Goal: Task Accomplishment & Management: Use online tool/utility

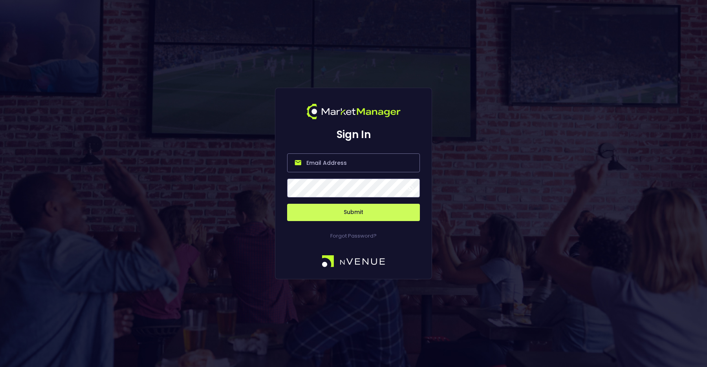
click at [350, 159] on input "email" at bounding box center [353, 162] width 133 height 19
type input "[PERSON_NAME][EMAIL_ADDRESS][DOMAIN_NAME]"
click at [332, 215] on button "Submit" at bounding box center [353, 211] width 133 height 17
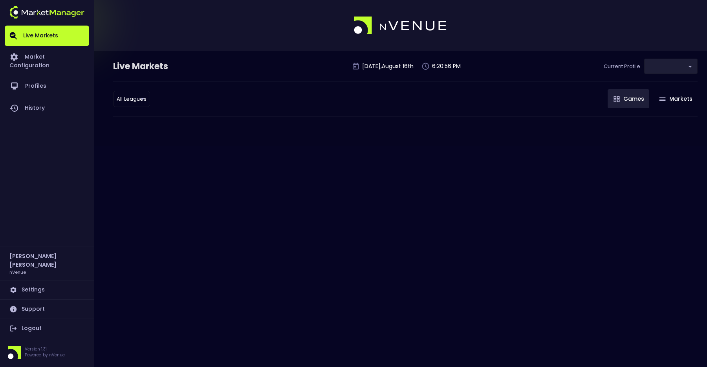
type input "d66ee90f-df8e-430e-a05c-aaf70ad95ad9"
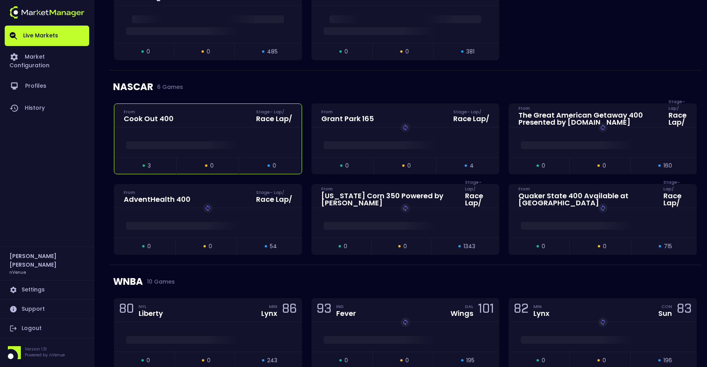
scroll to position [521, 0]
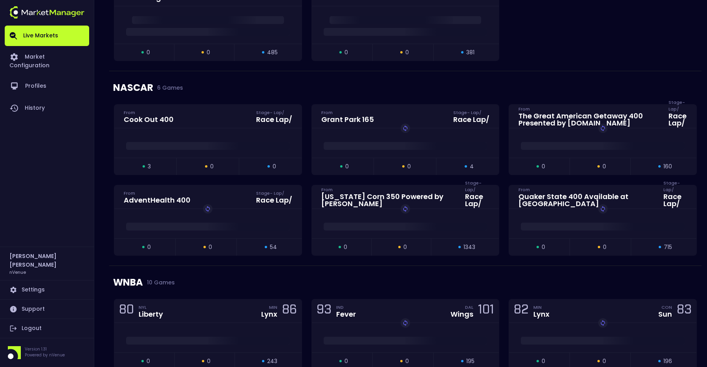
click at [218, 85] on div "NASCAR 6 Games" at bounding box center [405, 87] width 585 height 33
click at [240, 89] on div "NASCAR 6 Games" at bounding box center [405, 87] width 585 height 33
click at [51, 101] on link "History" at bounding box center [47, 108] width 84 height 22
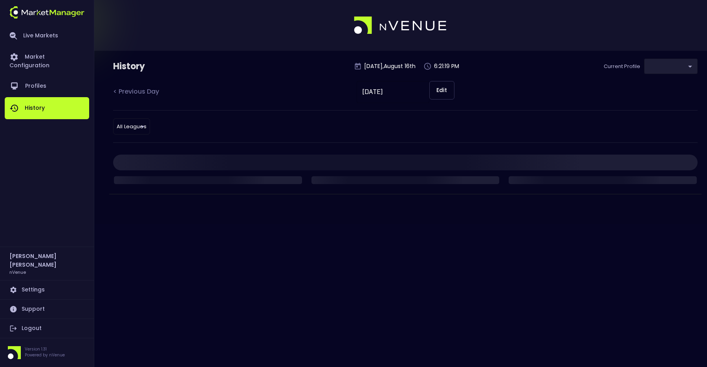
type input "d66ee90f-df8e-430e-a05c-aaf70ad95ad9"
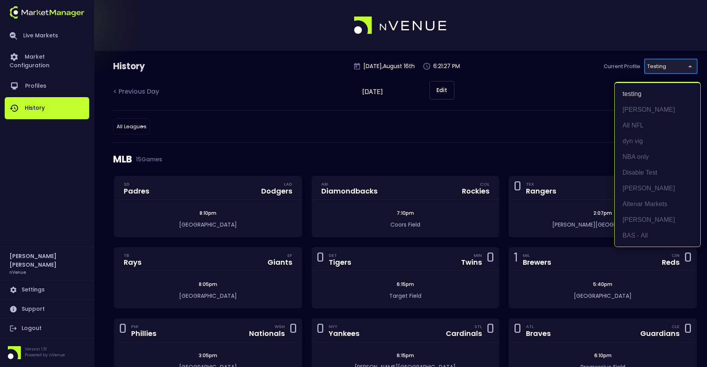
click at [508, 143] on div at bounding box center [353, 183] width 707 height 367
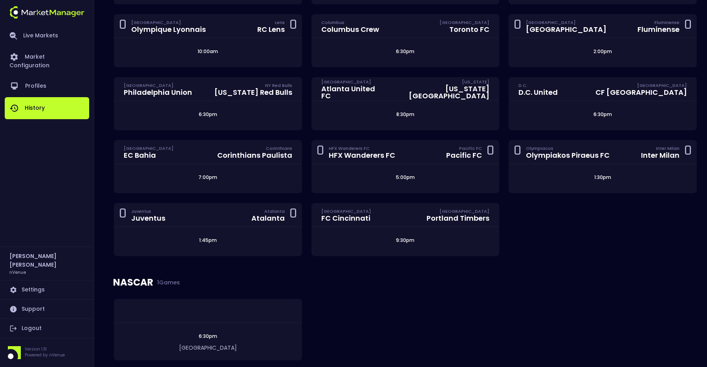
scroll to position [1130, 0]
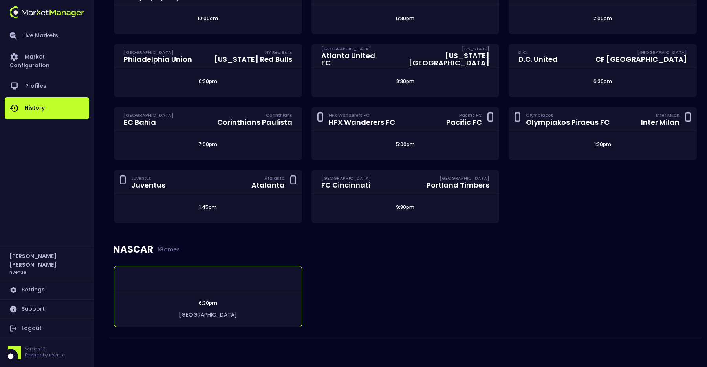
click at [241, 282] on div at bounding box center [207, 278] width 187 height 24
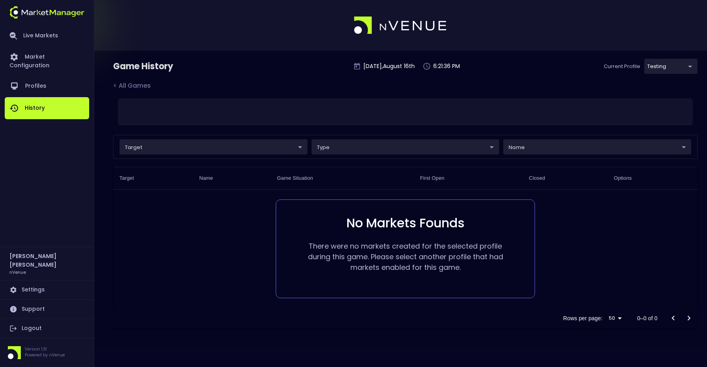
click at [238, 155] on div "target ​ ​ type ​ ​ name ​ ​" at bounding box center [405, 147] width 585 height 24
click at [235, 148] on body "Live Markets Market Configuration Profiles History [PERSON_NAME] nVenue Setting…" at bounding box center [353, 183] width 707 height 367
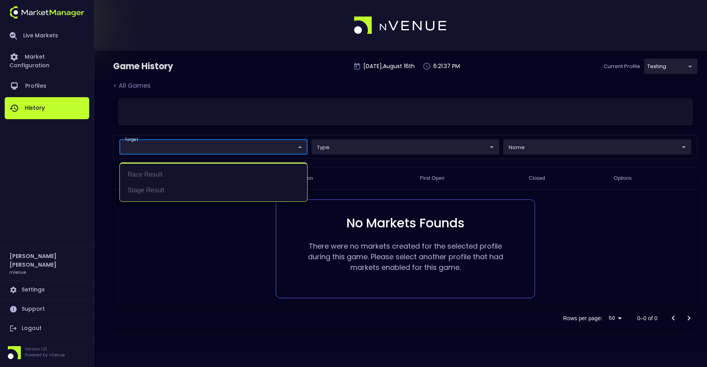
click at [38, 26] on div at bounding box center [353, 183] width 707 height 367
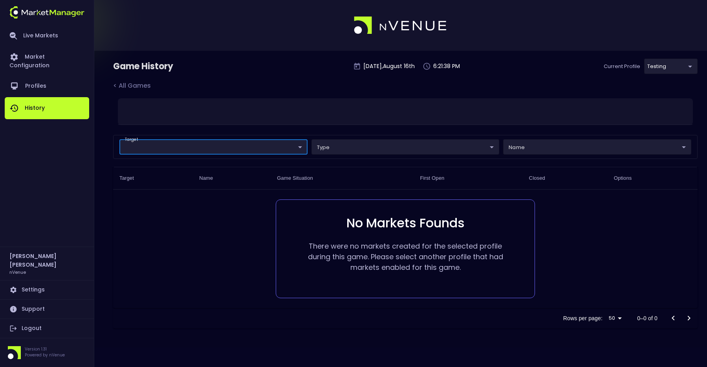
click at [38, 35] on link "Live Markets" at bounding box center [47, 36] width 84 height 20
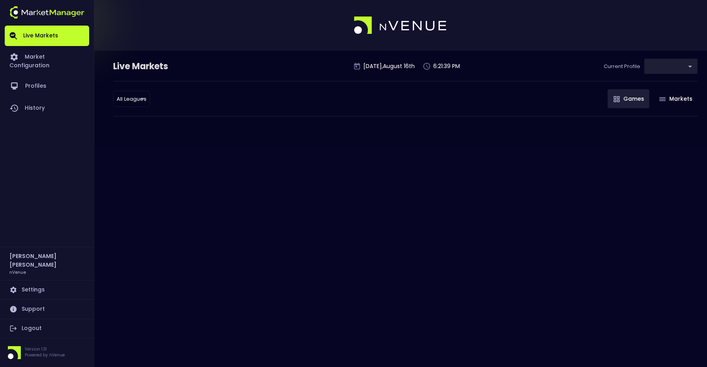
type input "d66ee90f-df8e-430e-a05c-aaf70ad95ad9"
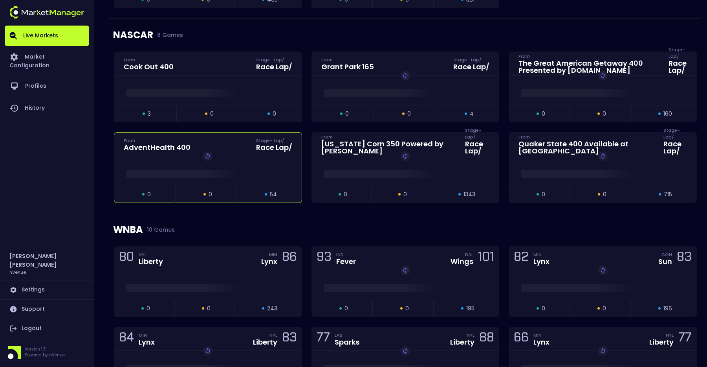
scroll to position [638, 0]
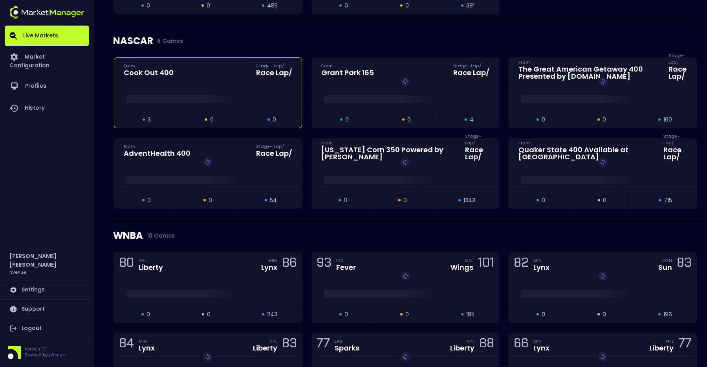
click at [215, 93] on div at bounding box center [207, 97] width 187 height 12
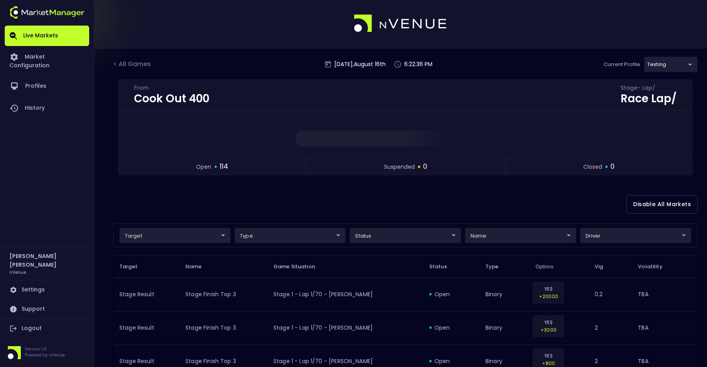
scroll to position [0, 0]
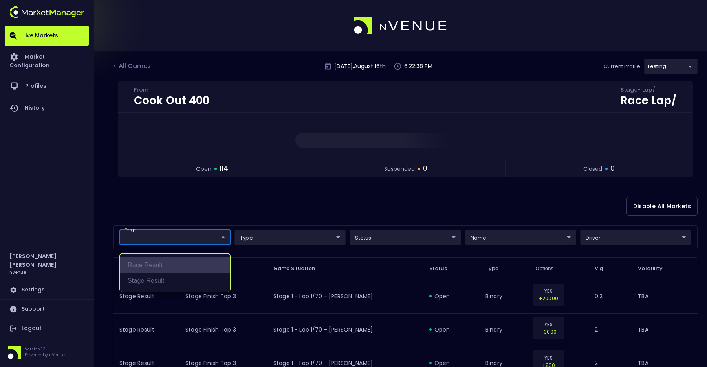
click at [150, 269] on li "Race Result" at bounding box center [175, 265] width 110 height 16
type input "Race Result"
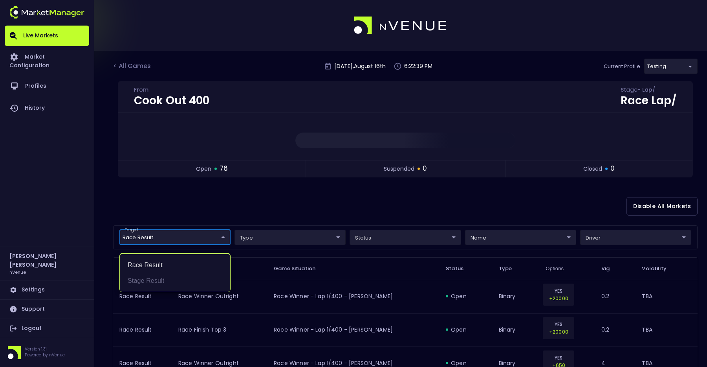
click at [513, 242] on div at bounding box center [353, 183] width 707 height 367
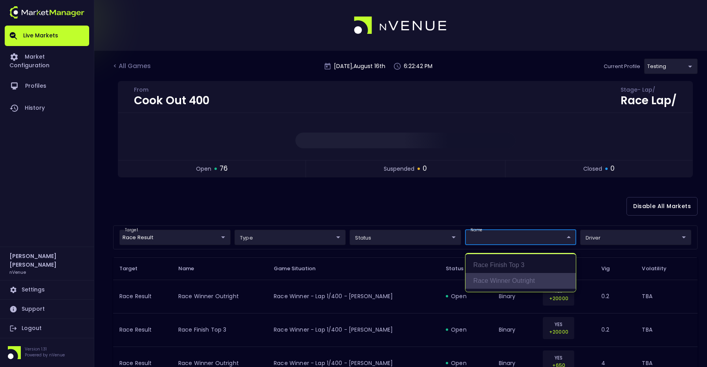
click at [488, 276] on li "Race Winner Outright" at bounding box center [521, 281] width 110 height 16
type input "Race Winner Outright"
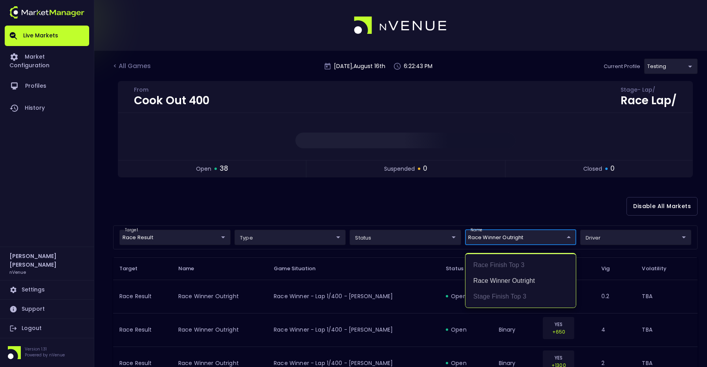
click at [491, 205] on div at bounding box center [353, 183] width 707 height 367
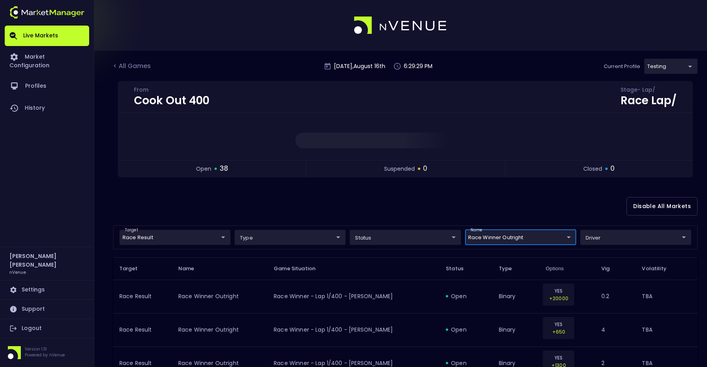
click at [363, 204] on div "Disable All Markets" at bounding box center [405, 206] width 585 height 38
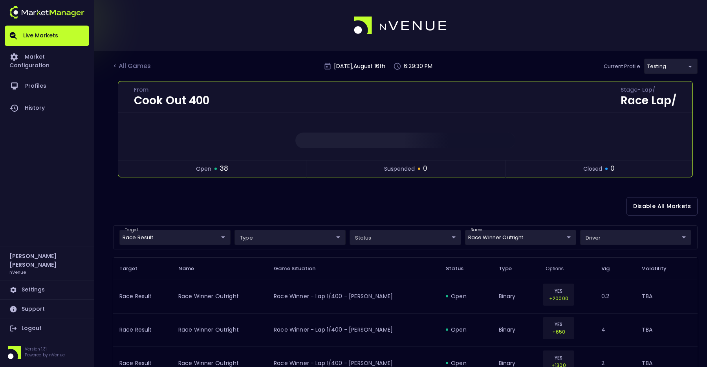
click at [370, 161] on div "open 38 suspended 0 closed 0" at bounding box center [405, 168] width 574 height 17
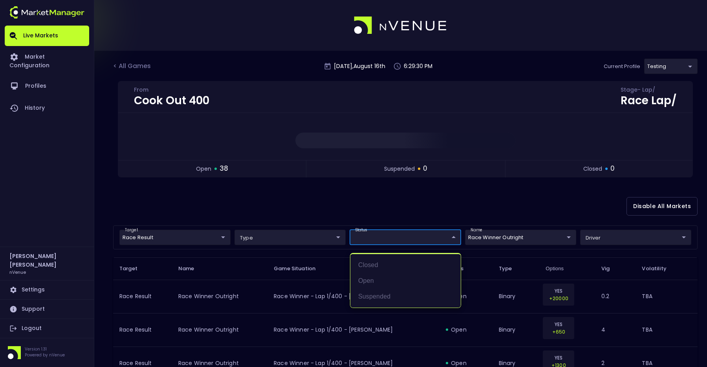
click at [346, 208] on div at bounding box center [353, 183] width 707 height 367
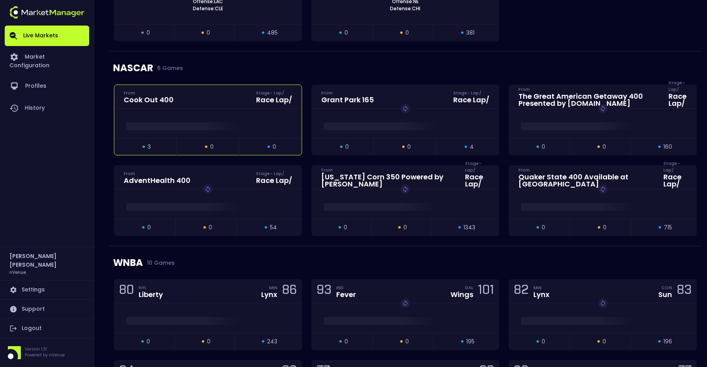
scroll to position [563, 0]
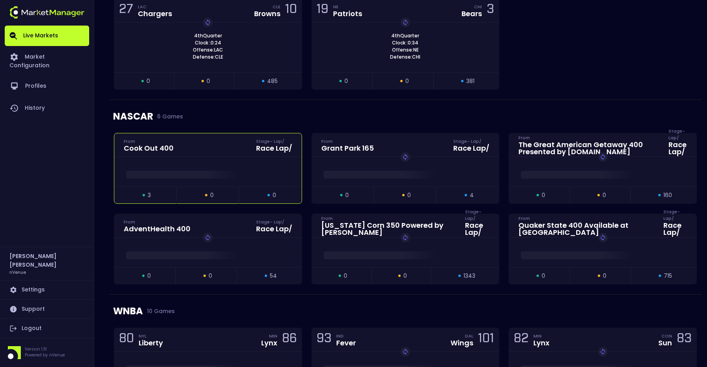
click at [214, 164] on div at bounding box center [207, 171] width 187 height 29
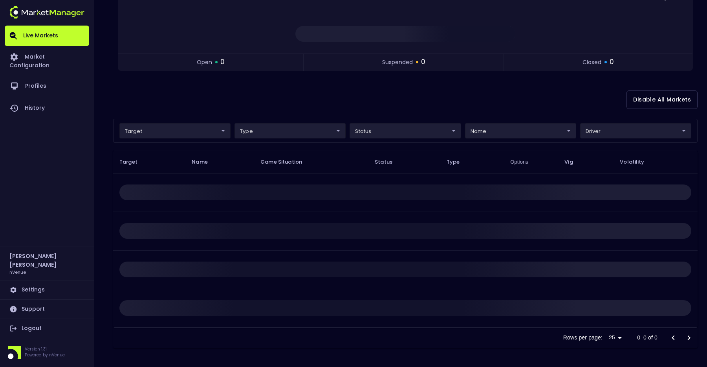
scroll to position [0, 0]
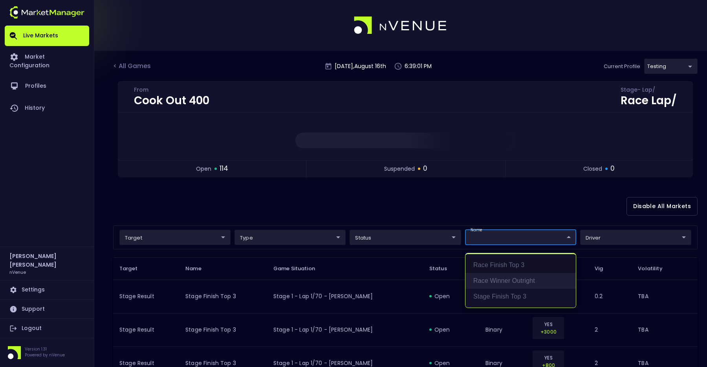
click at [513, 283] on li "Race Winner Outright" at bounding box center [521, 281] width 110 height 16
type input "Race Result"
type input "binary"
type input "Race Winner Outright"
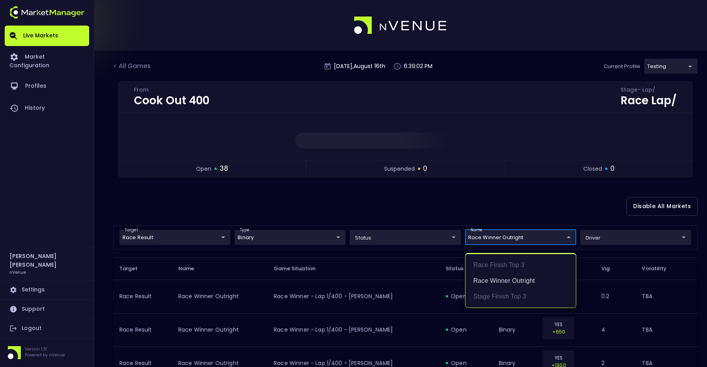
click at [420, 203] on div at bounding box center [353, 183] width 707 height 367
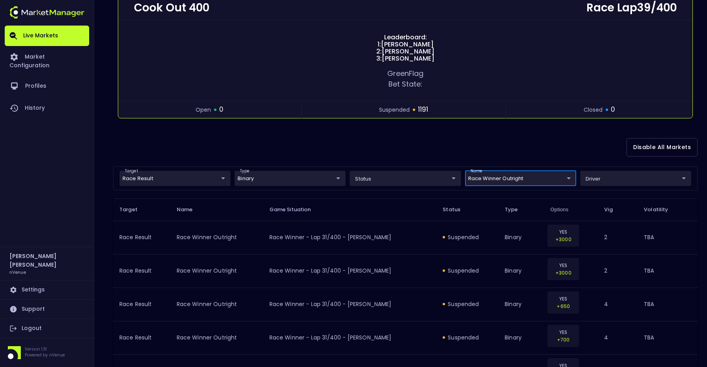
scroll to position [98, 0]
